Goal: Task Accomplishment & Management: Manage account settings

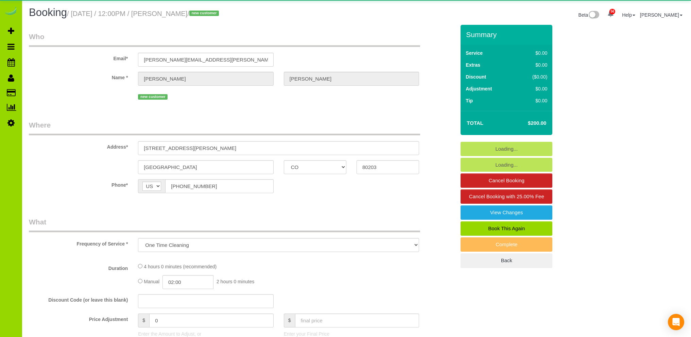
select select "CO"
select select "spot1"
select select "number:1"
select select "number:11"
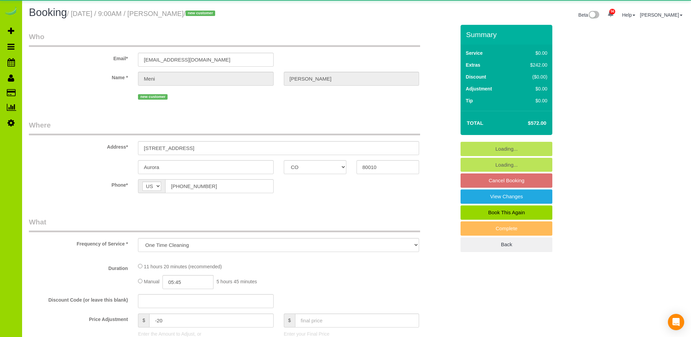
select select "CO"
select select "number:6"
select select "number:13"
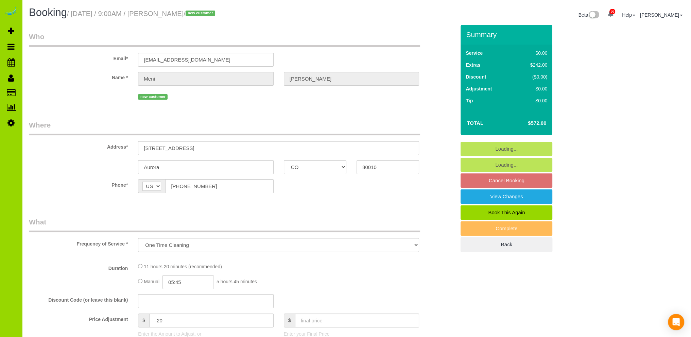
select select "object:1077"
select select "spot1"
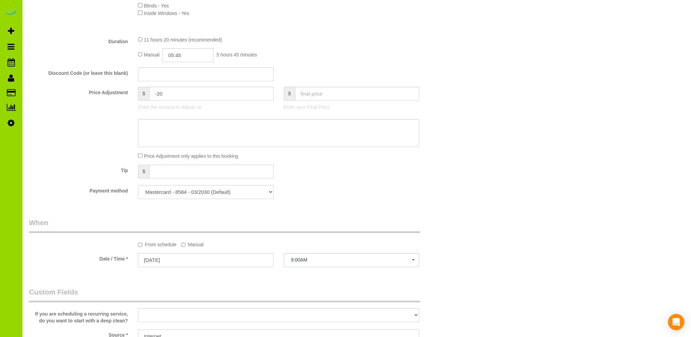
scroll to position [340, 0]
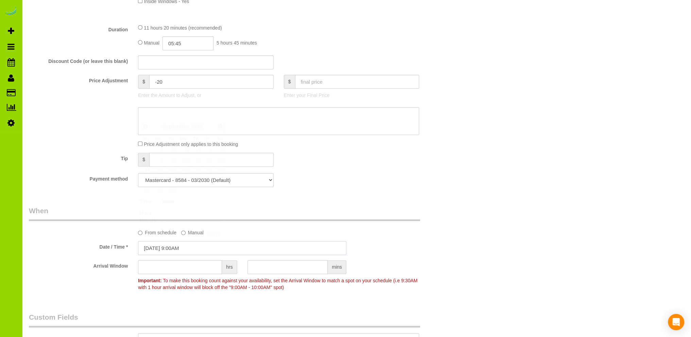
click at [171, 248] on input "09/05/2025 9:00AM" at bounding box center [242, 248] width 208 height 14
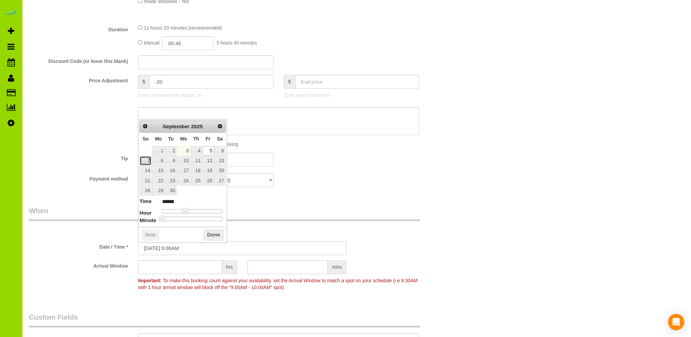
click at [147, 161] on link "7" at bounding box center [146, 160] width 12 height 9
type input "09/07/2025 9:00AM"
click at [210, 232] on button "Done" at bounding box center [213, 234] width 20 height 11
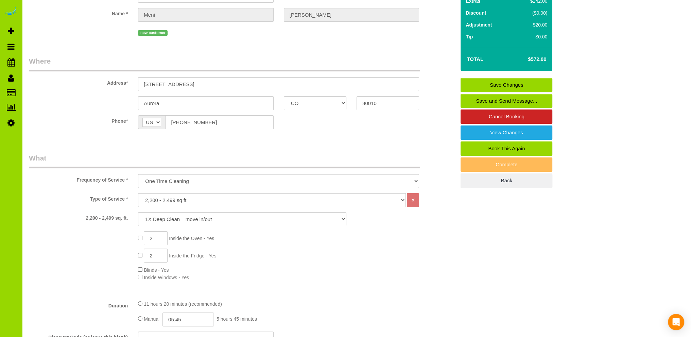
scroll to position [0, 0]
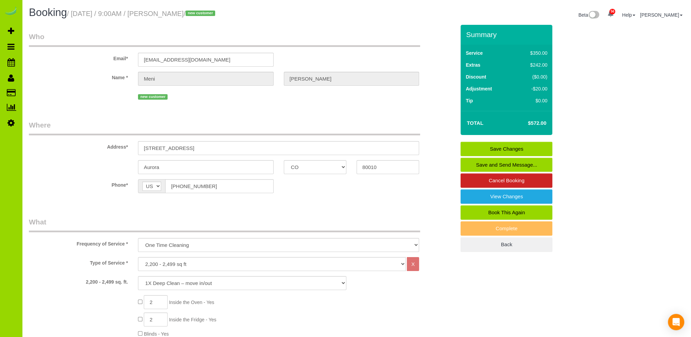
click at [503, 147] on link "Save Changes" at bounding box center [506, 149] width 92 height 14
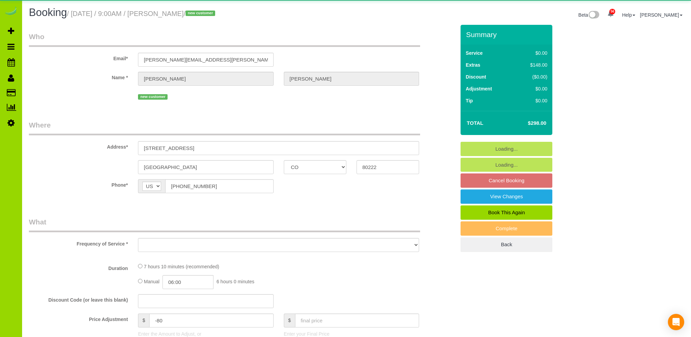
select select "CO"
select select "object:1152"
select select "string:fspay-e3b28e3f-4d7d-4298-aa4f-7a4ad299b38f"
select select "spot1"
select select "number:69"
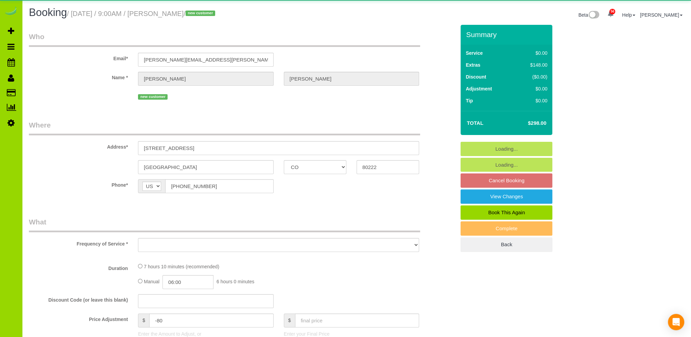
select select "number:4"
select select "number:11"
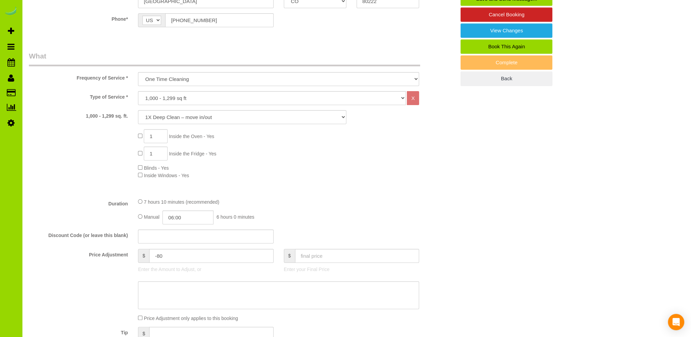
scroll to position [204, 0]
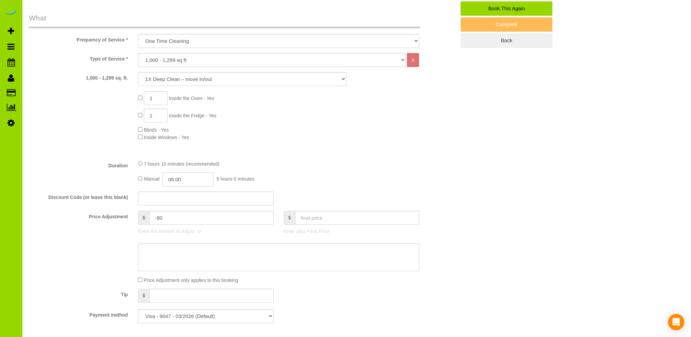
click at [180, 179] on input "06:00" at bounding box center [187, 179] width 51 height 14
type input "03:00"
click at [175, 199] on li "03:00" at bounding box center [180, 201] width 30 height 9
select select "spot6"
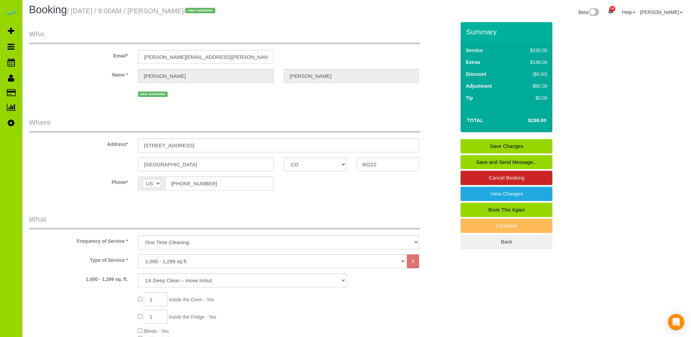
scroll to position [0, 0]
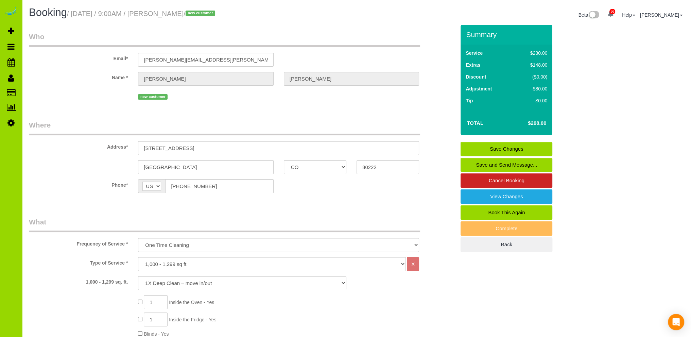
click at [493, 145] on link "Save Changes" at bounding box center [506, 149] width 92 height 14
